Goal: Information Seeking & Learning: Compare options

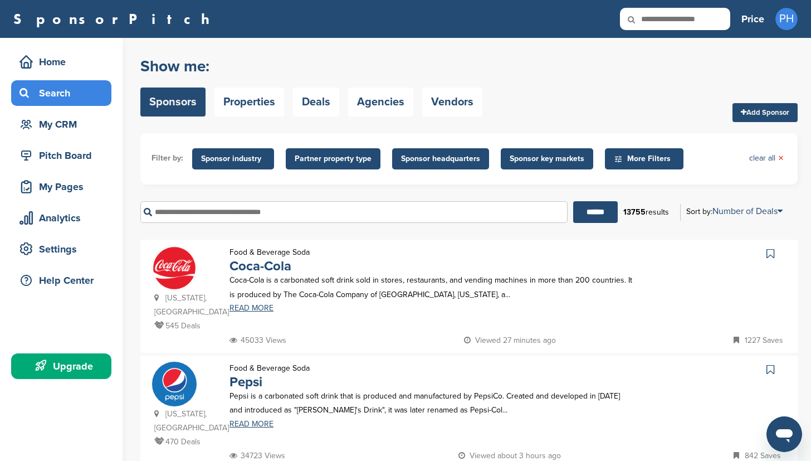
click at [182, 384] on img at bounding box center [174, 384] width 45 height 45
